Goal: Information Seeking & Learning: Learn about a topic

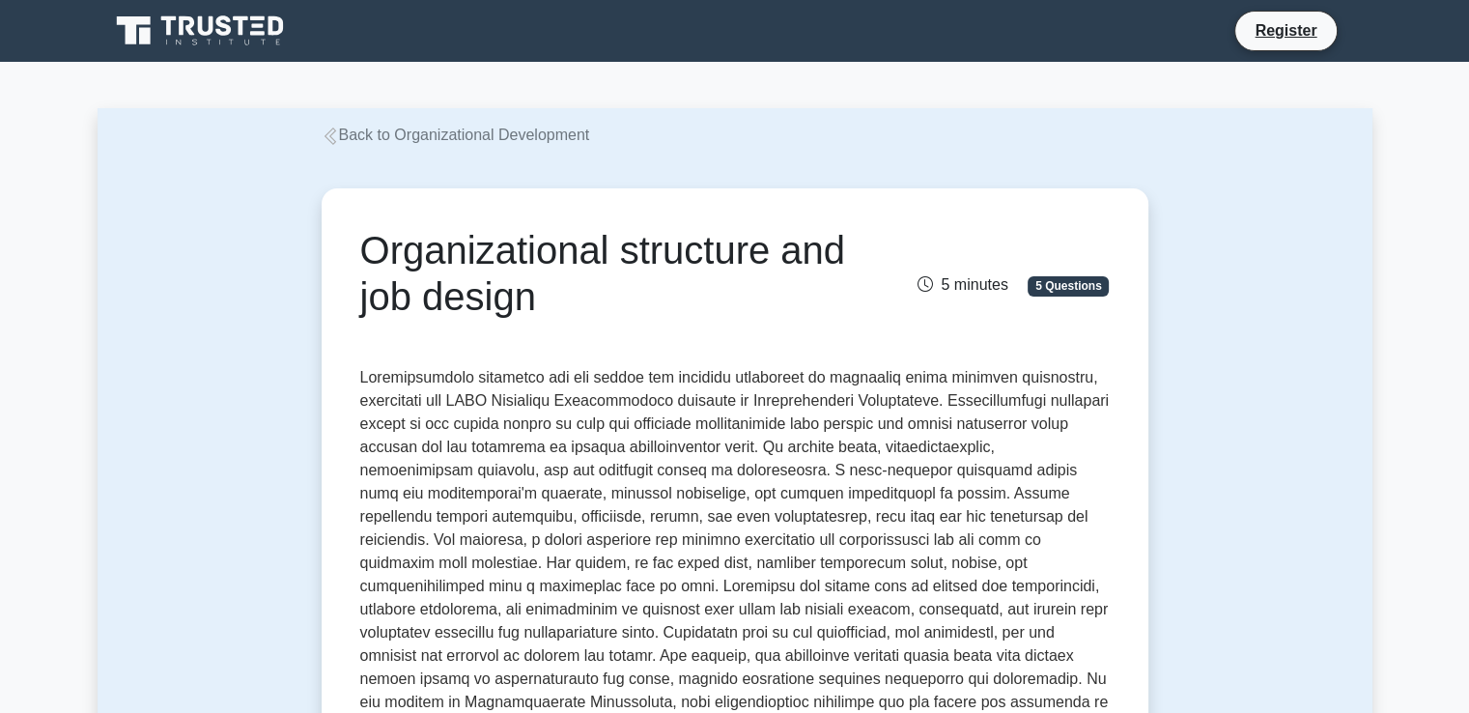
drag, startPoint x: 633, startPoint y: 303, endPoint x: 355, endPoint y: 256, distance: 282.1
click at [355, 256] on div "Organizational structure and job design" at bounding box center [606, 277] width 515 height 100
copy h1 "Organizational structure and job design"
drag, startPoint x: 368, startPoint y: 383, endPoint x: 461, endPoint y: 385, distance: 92.7
click at [461, 385] on p at bounding box center [734, 609] width 749 height 487
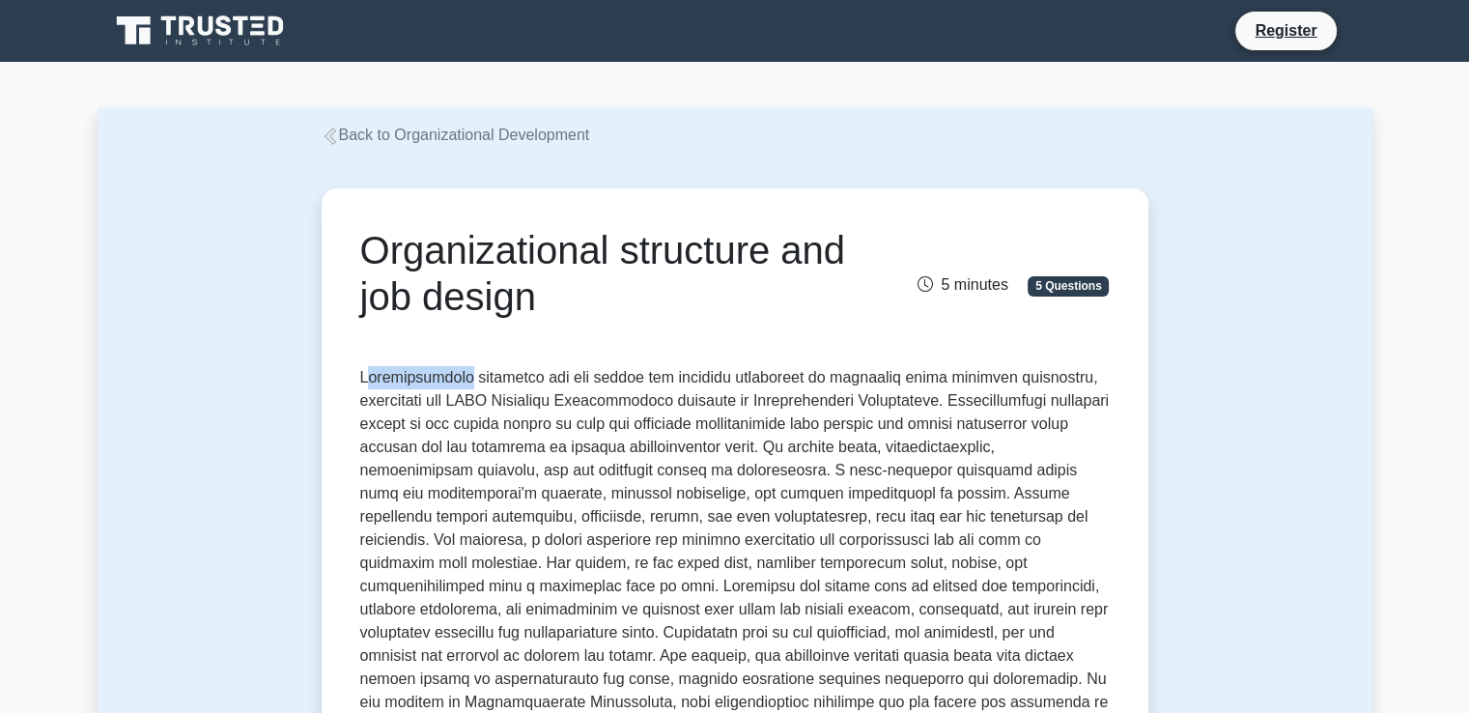
click at [437, 388] on p at bounding box center [734, 609] width 749 height 487
click at [731, 388] on p at bounding box center [734, 609] width 749 height 487
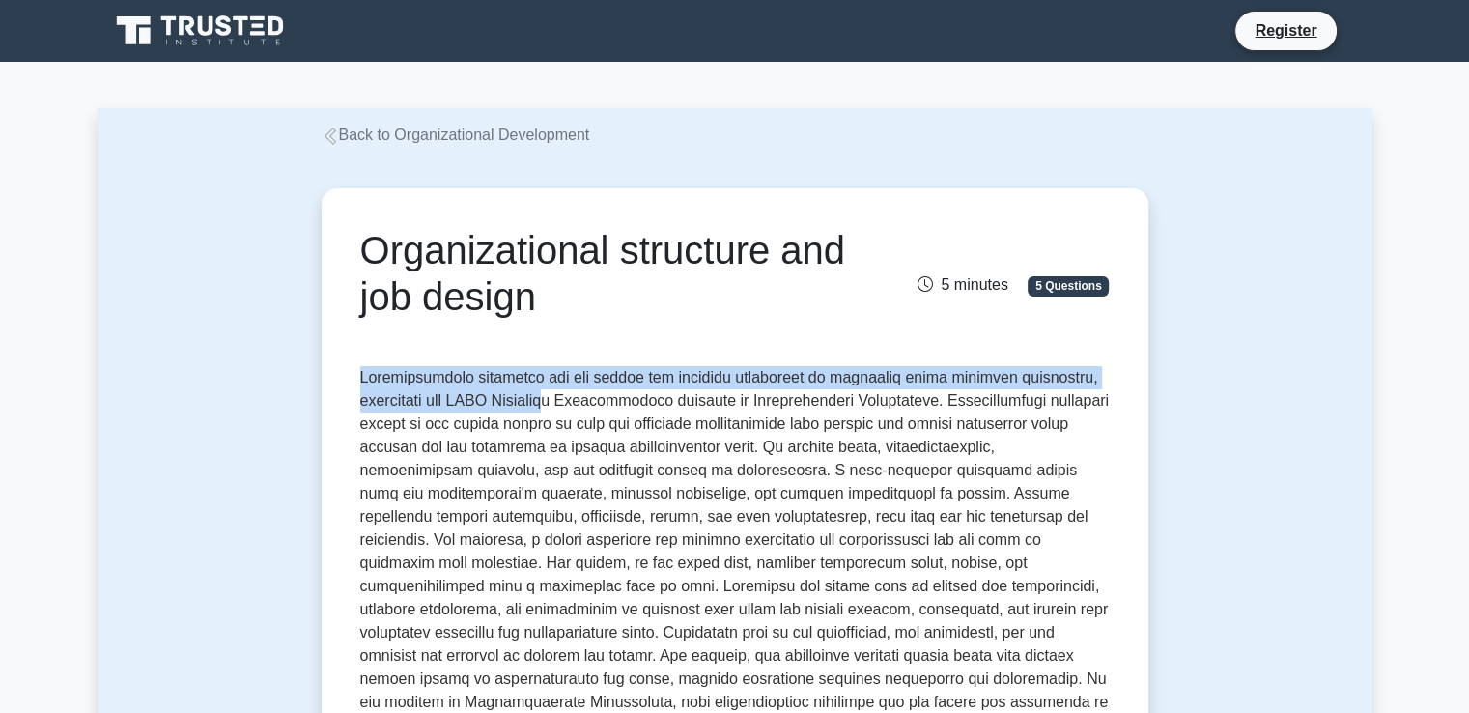
drag, startPoint x: 355, startPoint y: 378, endPoint x: 546, endPoint y: 398, distance: 191.3
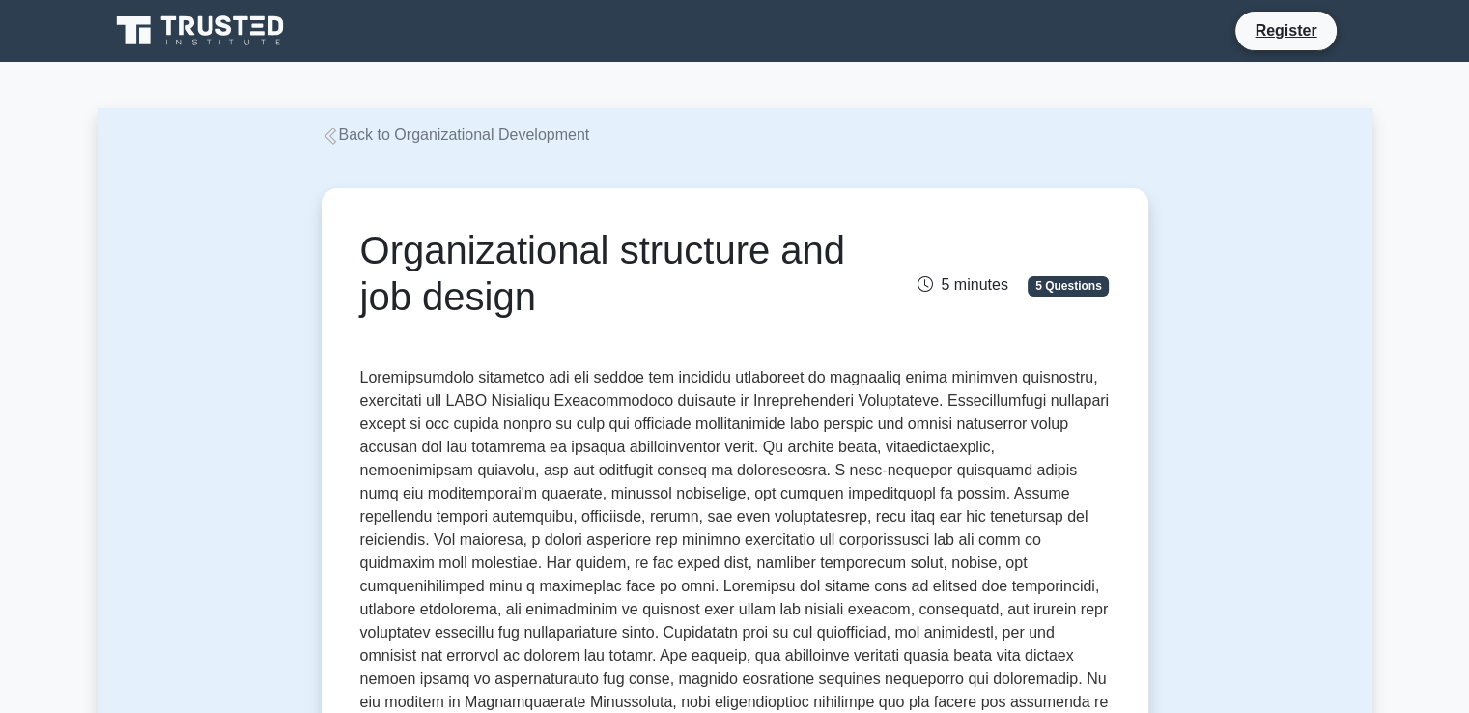
click at [857, 440] on p at bounding box center [734, 609] width 749 height 487
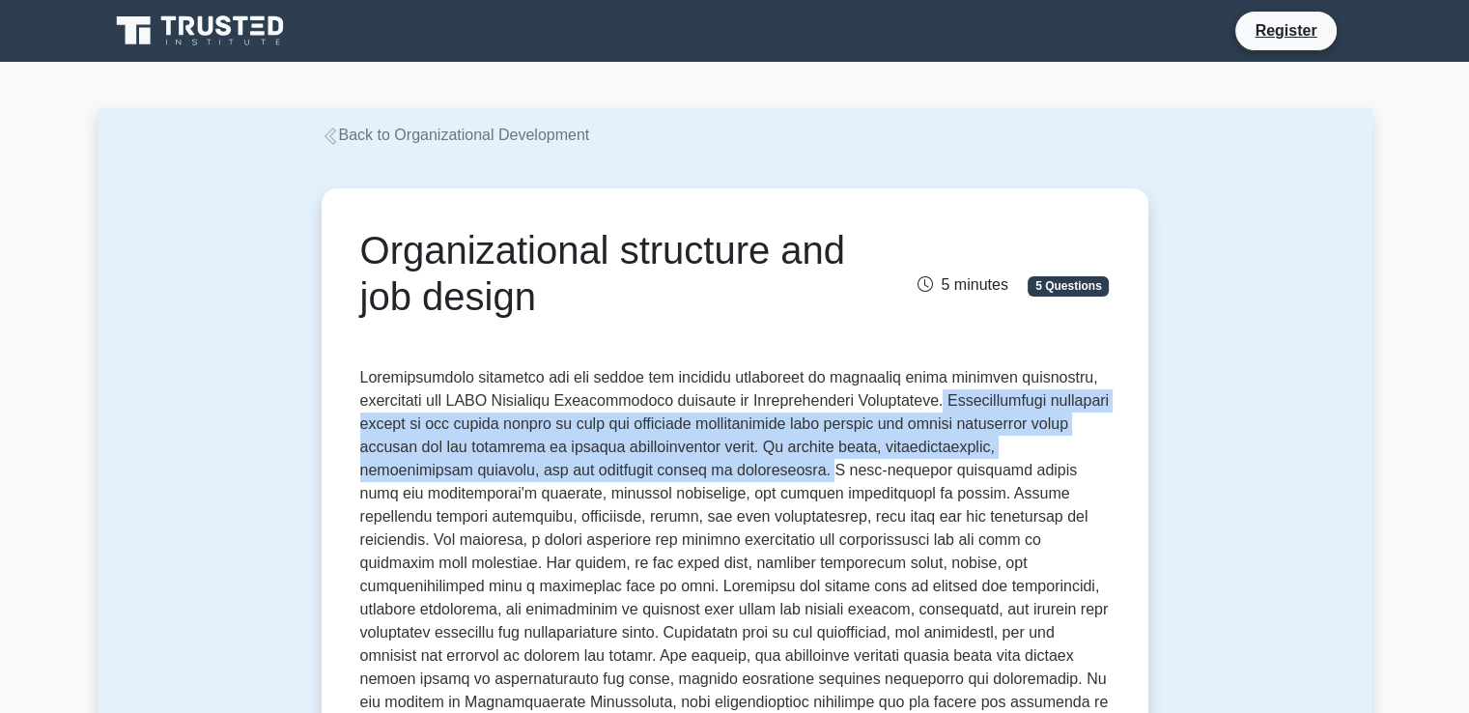
drag, startPoint x: 937, startPoint y: 403, endPoint x: 712, endPoint y: 464, distance: 233.3
click at [712, 464] on p at bounding box center [734, 609] width 749 height 487
copy p "Organizational structure refers to the formal system of task and authority rela…"
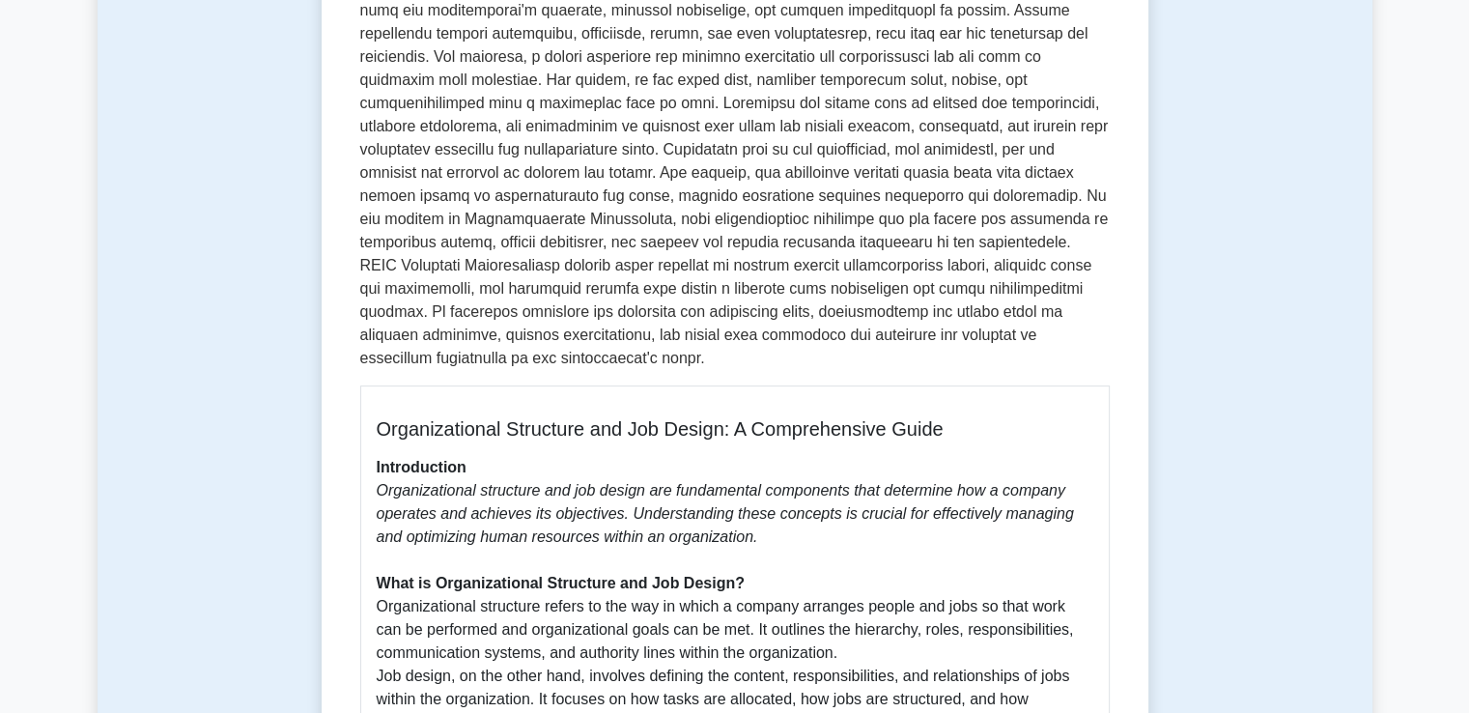
scroll to position [579, 0]
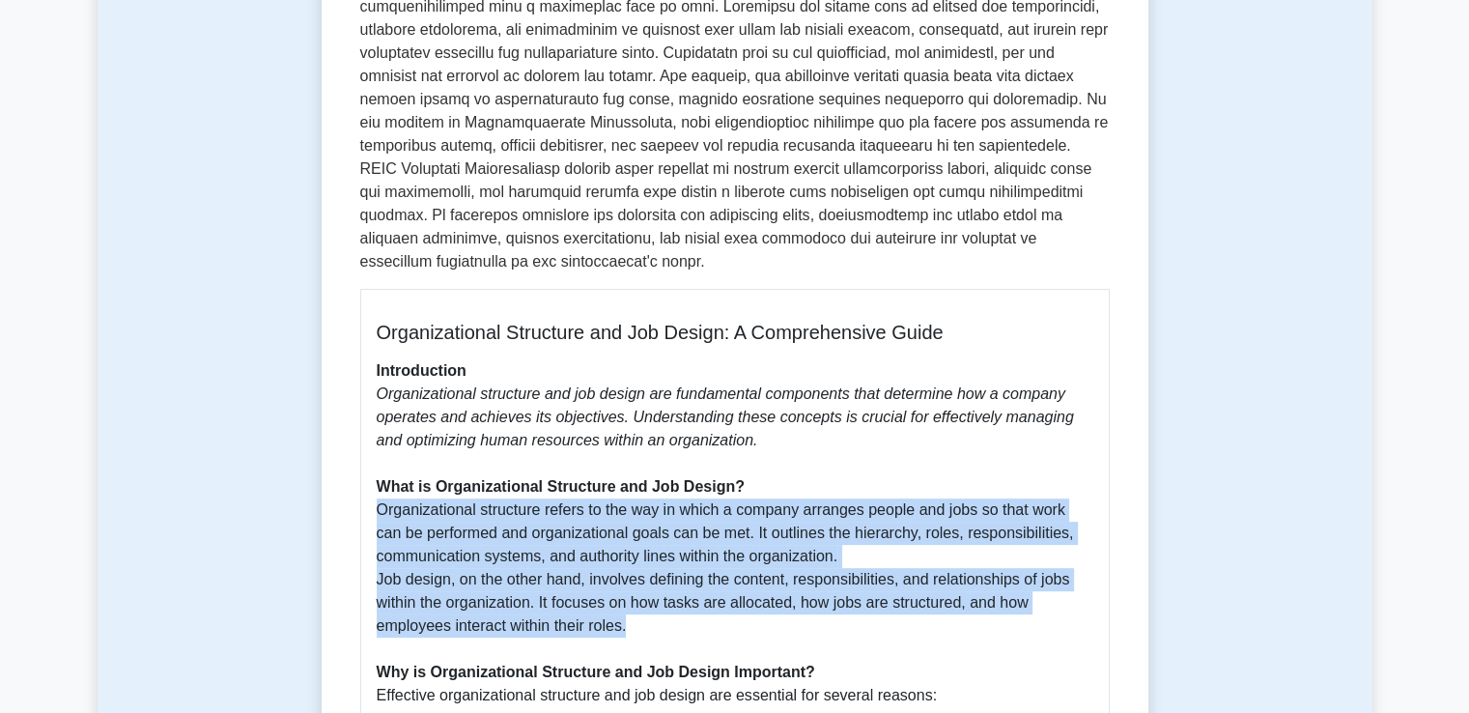
drag, startPoint x: 378, startPoint y: 494, endPoint x: 676, endPoint y: 596, distance: 314.2
click at [676, 596] on p "Introduction Organizational structure and job design are fundamental components…" at bounding box center [735, 533] width 716 height 348
copy p "Organizational structure refers to the way in which a company arranges people a…"
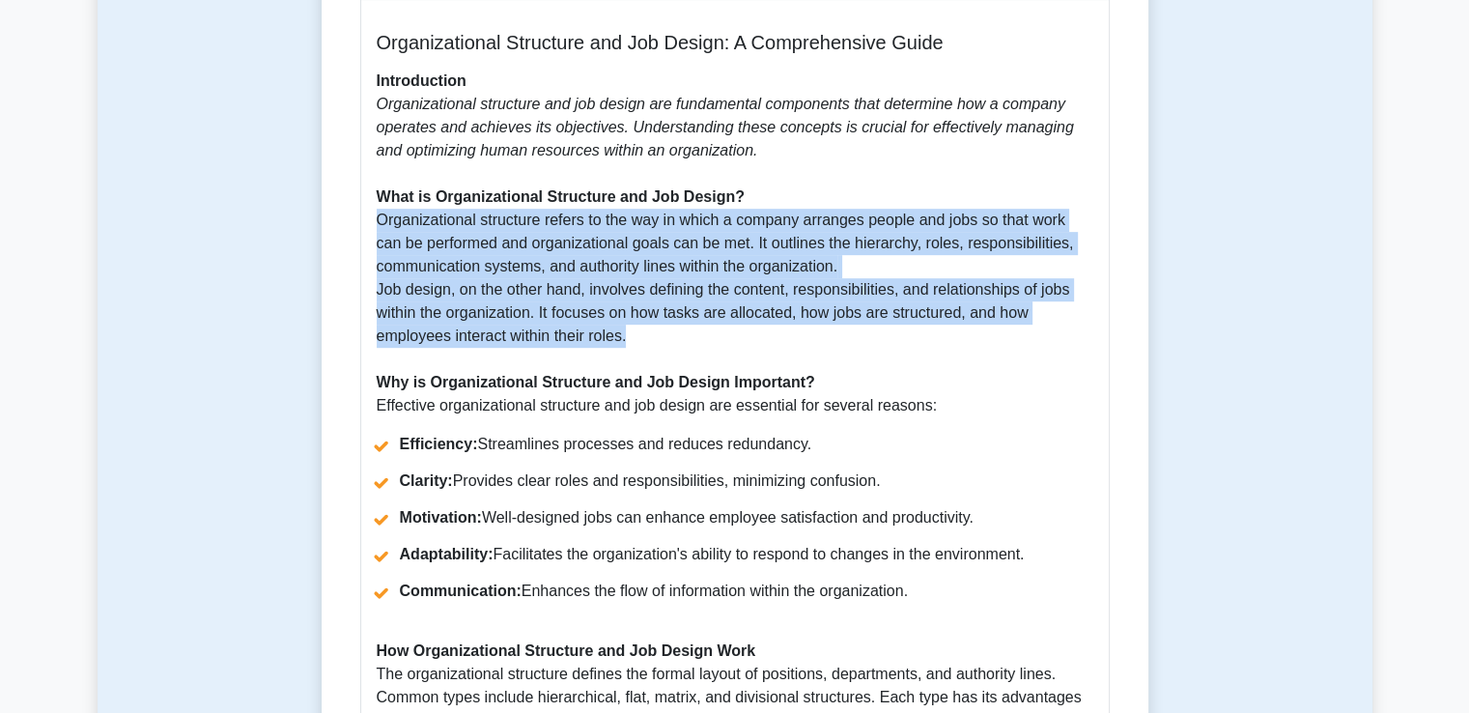
drag, startPoint x: 865, startPoint y: 561, endPoint x: 378, endPoint y: 371, distance: 523.4
click at [378, 371] on div "Organizational Structure and Job Design: A Comprehensive Guide Introduction Org…" at bounding box center [734, 706] width 749 height 1414
copy div "Why is Organizational Structure and Job Design Important? Effective organizatio…"
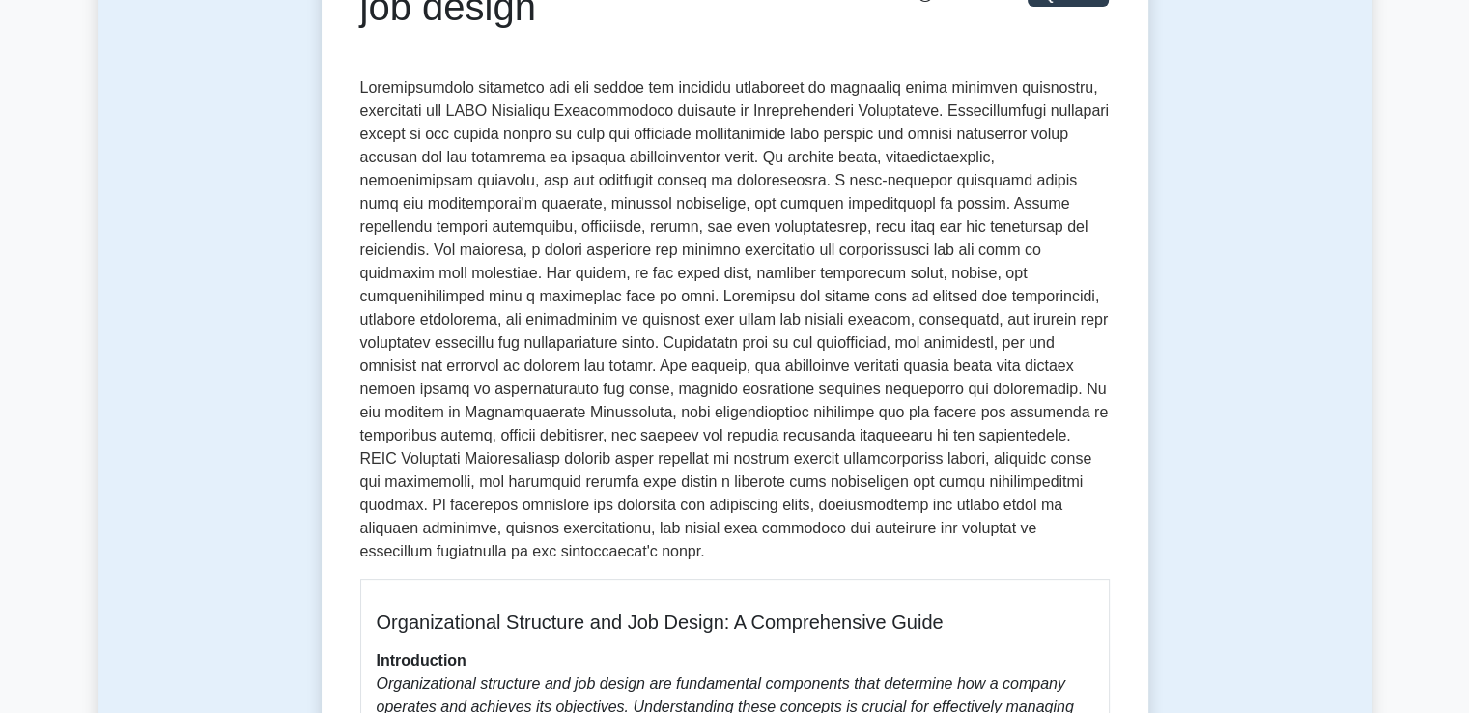
scroll to position [0, 0]
